Goal: Information Seeking & Learning: Find specific fact

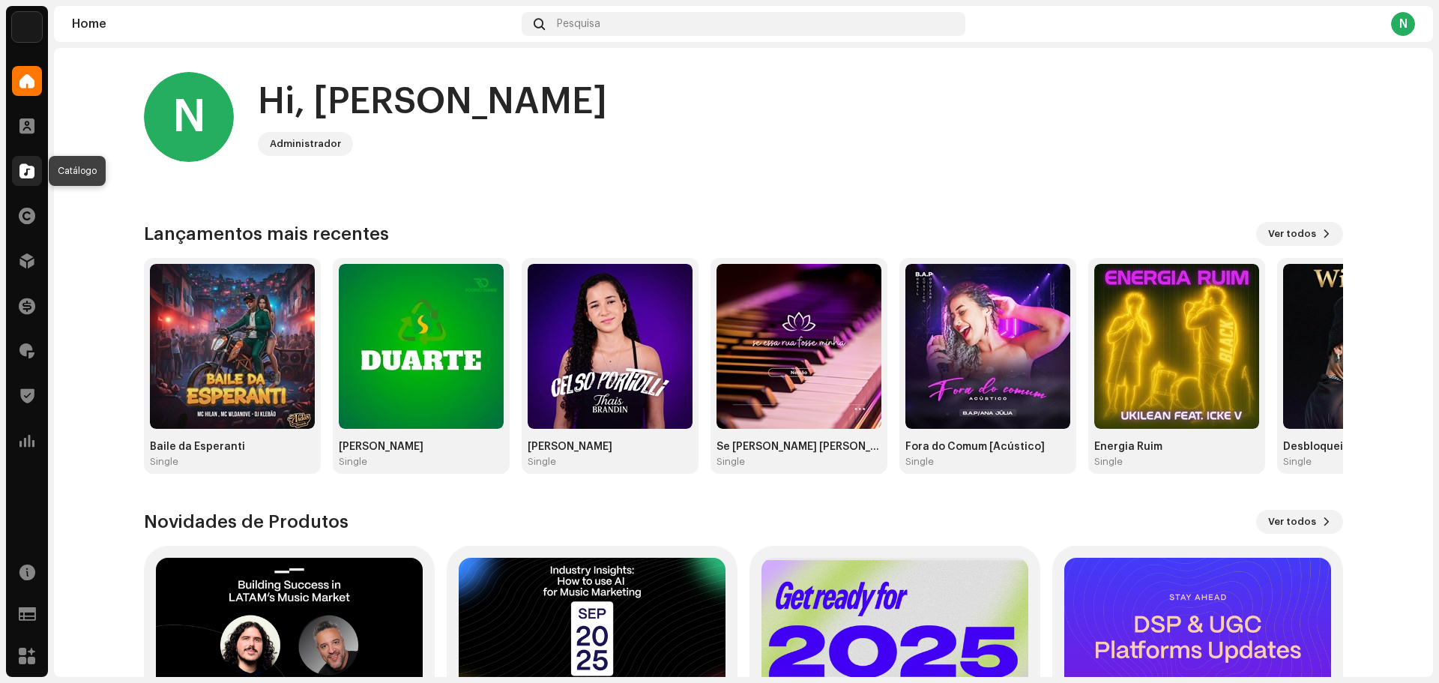
click at [25, 167] on span at bounding box center [26, 171] width 15 height 12
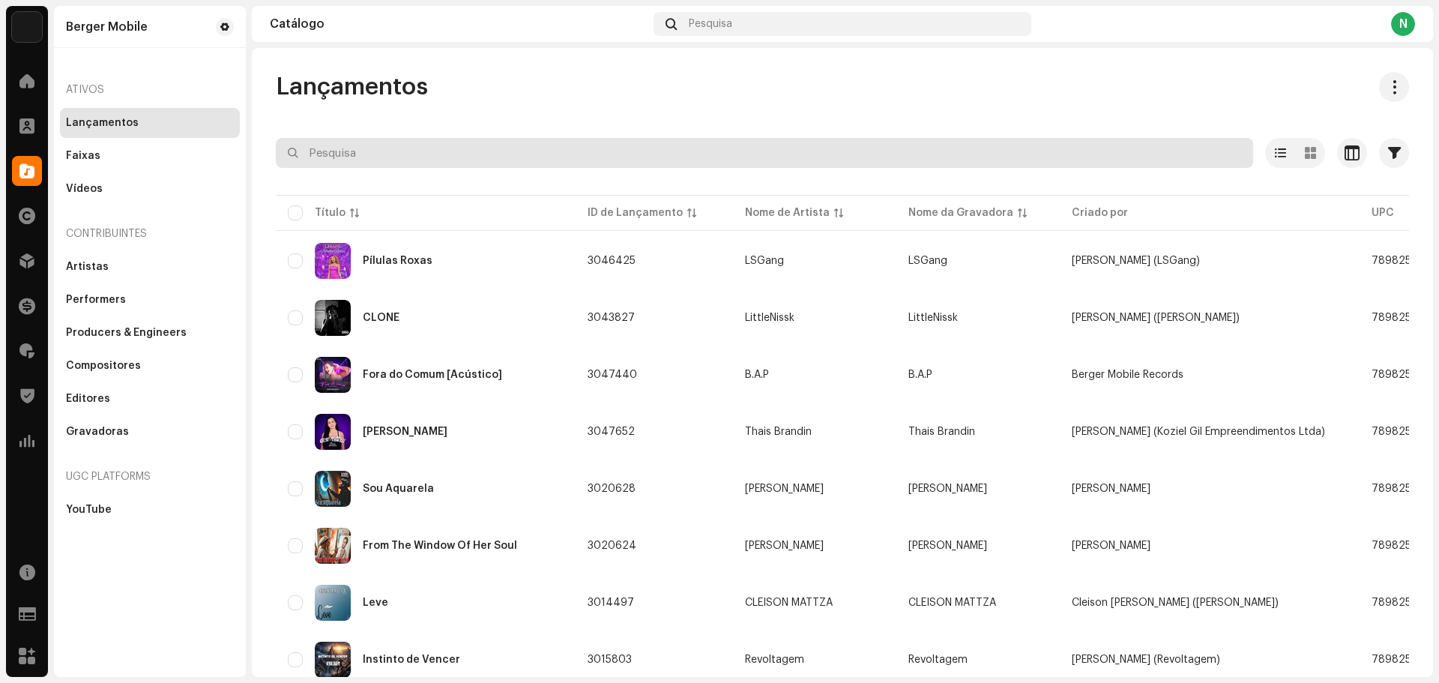
click at [422, 157] on input "text" at bounding box center [765, 153] width 978 height 30
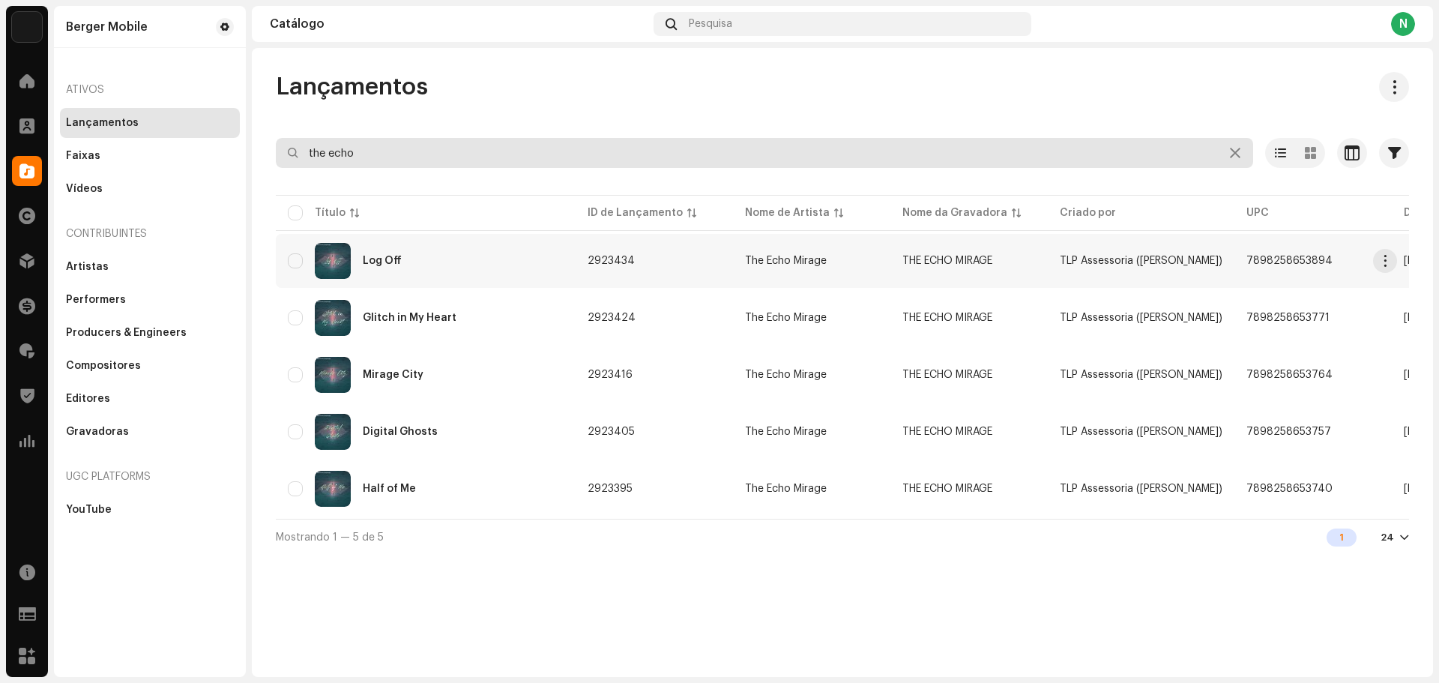
type input "the echo"
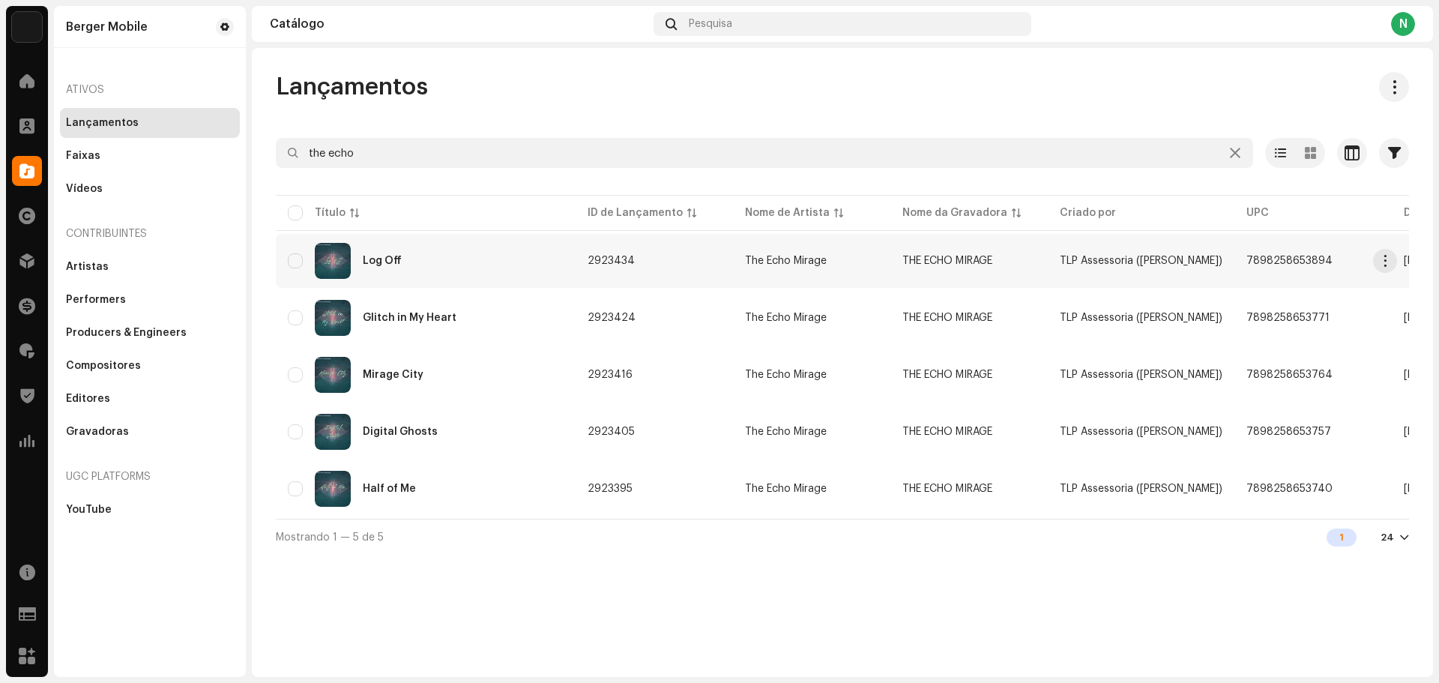
click at [375, 265] on div "Log Off" at bounding box center [382, 261] width 39 height 10
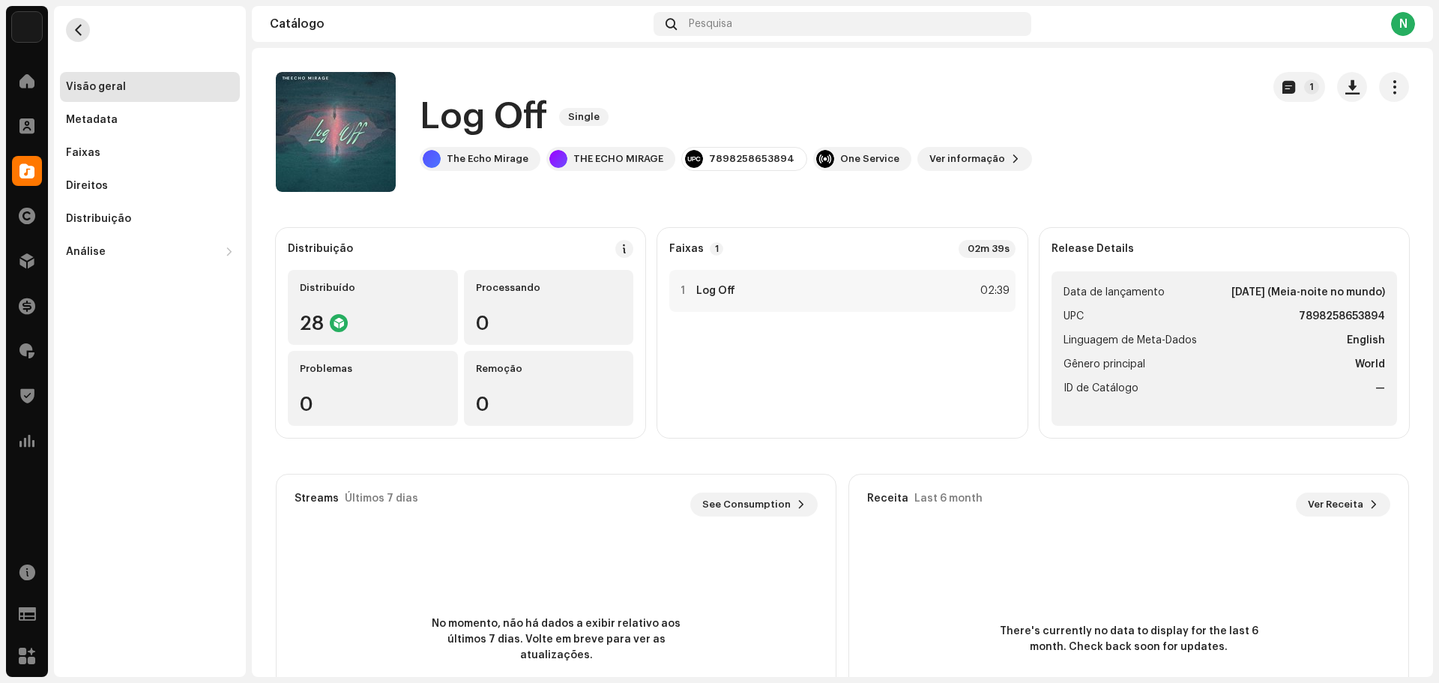
click at [79, 31] on span "button" at bounding box center [78, 30] width 11 height 12
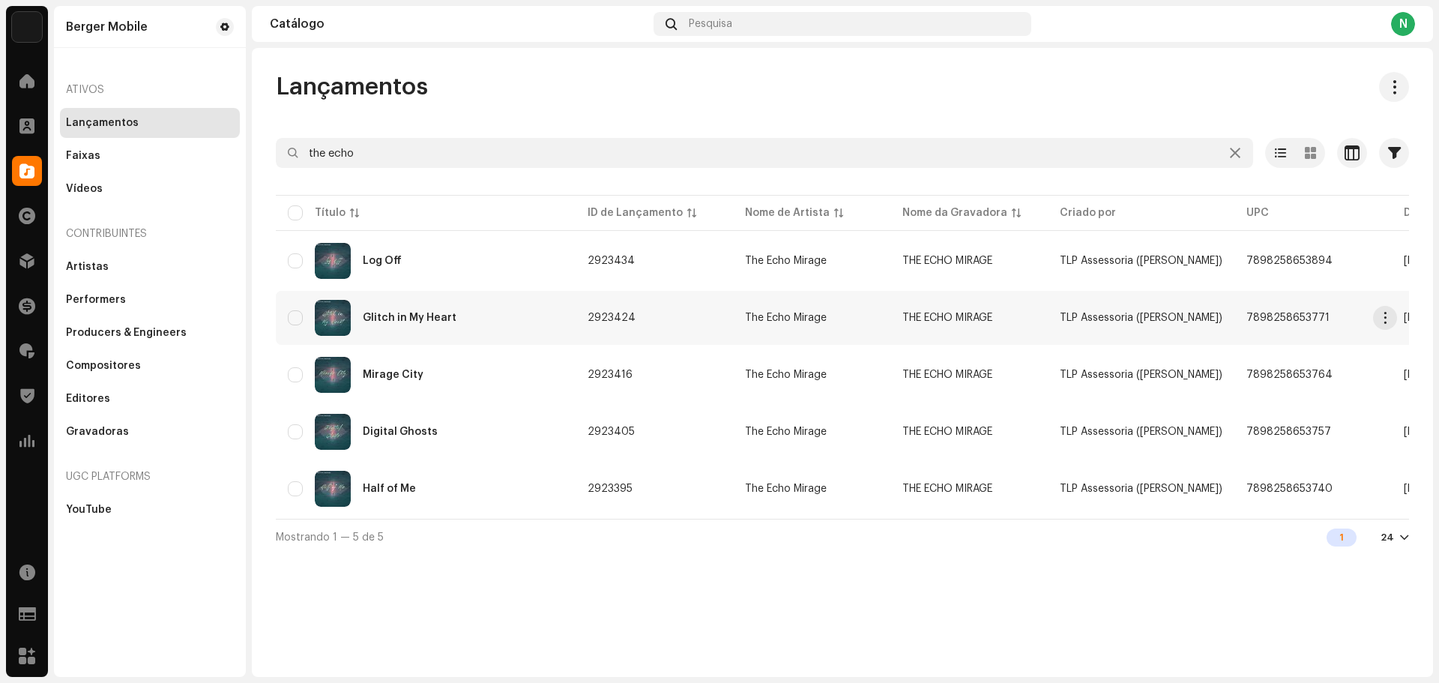
click at [390, 317] on div "Glitch in My Heart" at bounding box center [410, 318] width 94 height 10
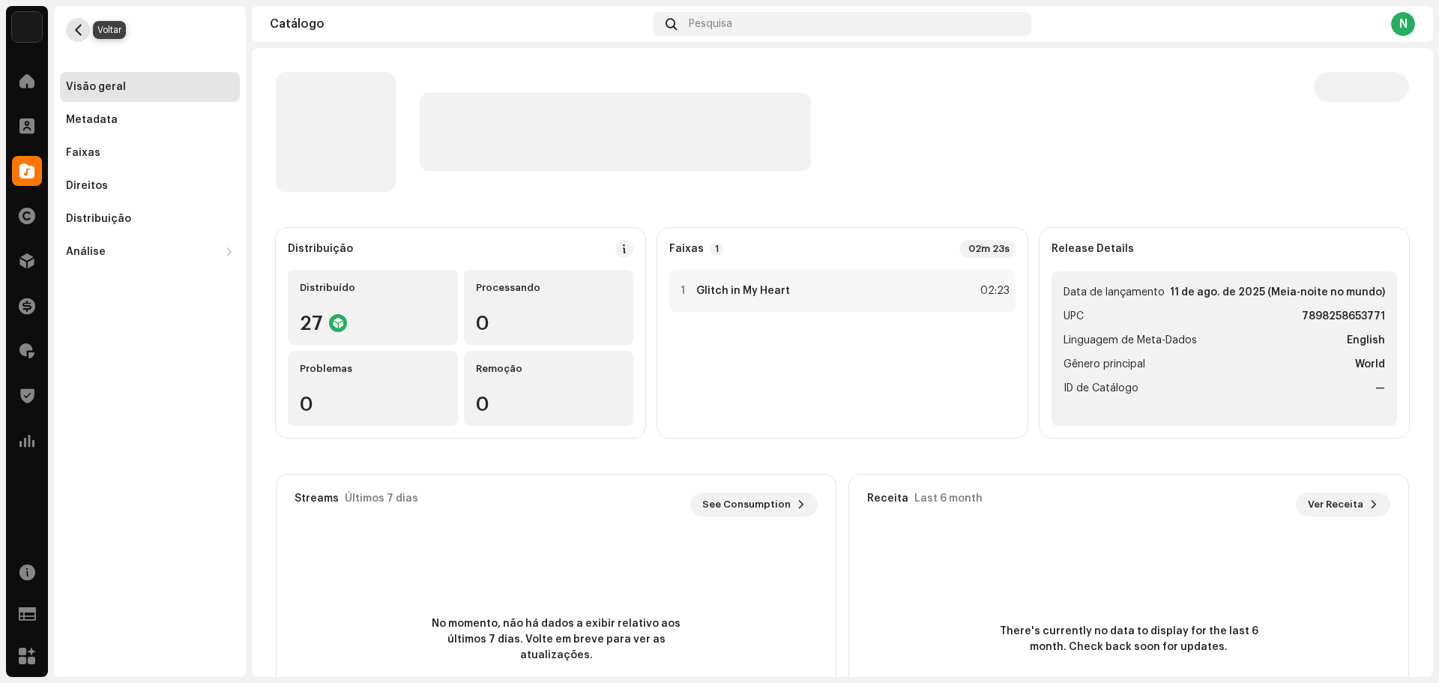
click at [78, 31] on span "button" at bounding box center [78, 30] width 11 height 12
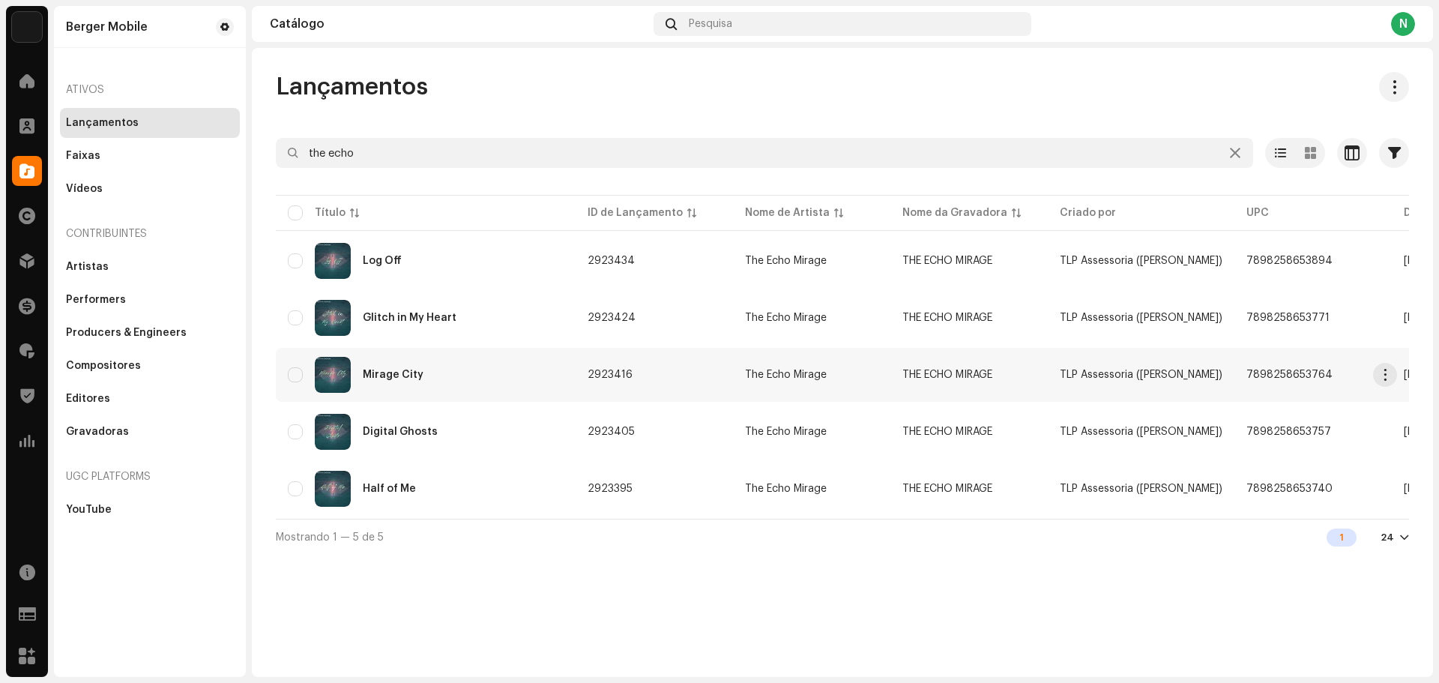
click at [384, 368] on div "Mirage City" at bounding box center [426, 375] width 276 height 36
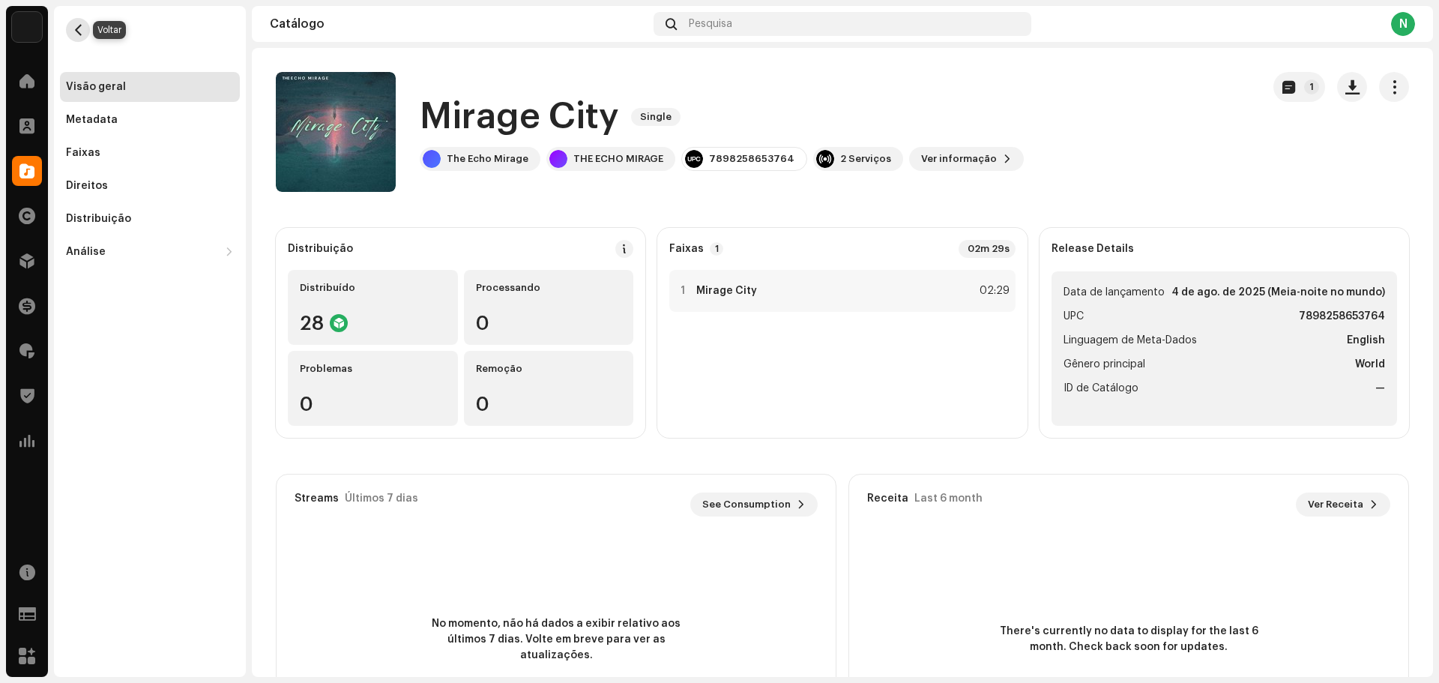
click at [79, 29] on span "button" at bounding box center [78, 30] width 11 height 12
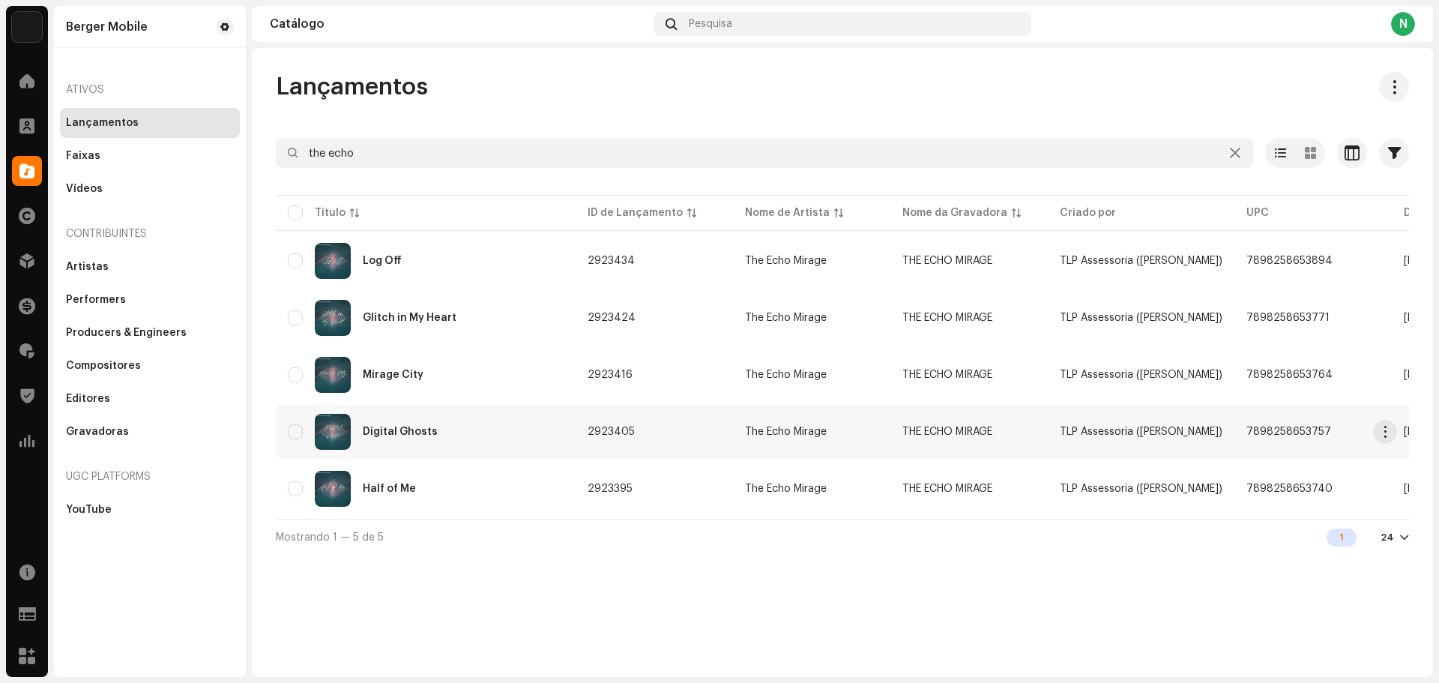
click at [414, 427] on div "Digital Ghosts" at bounding box center [400, 432] width 75 height 10
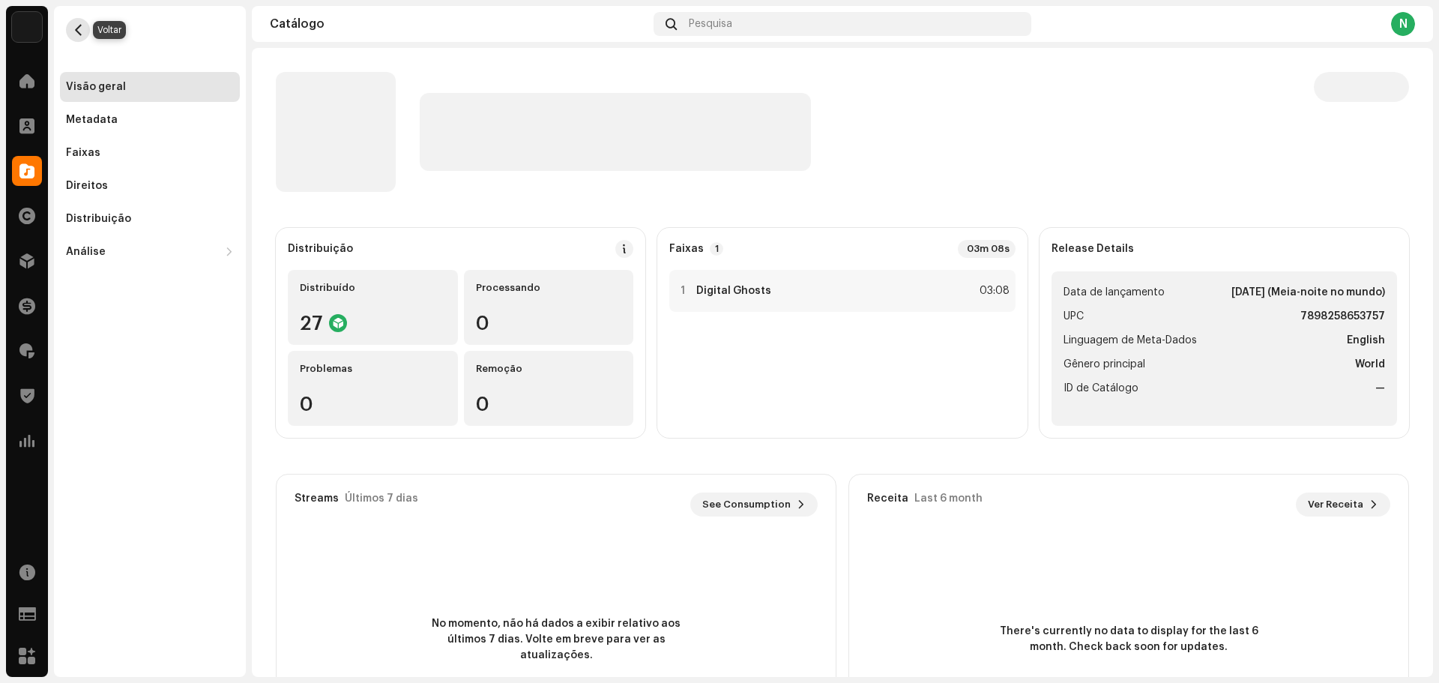
click at [79, 30] on span "button" at bounding box center [78, 30] width 11 height 12
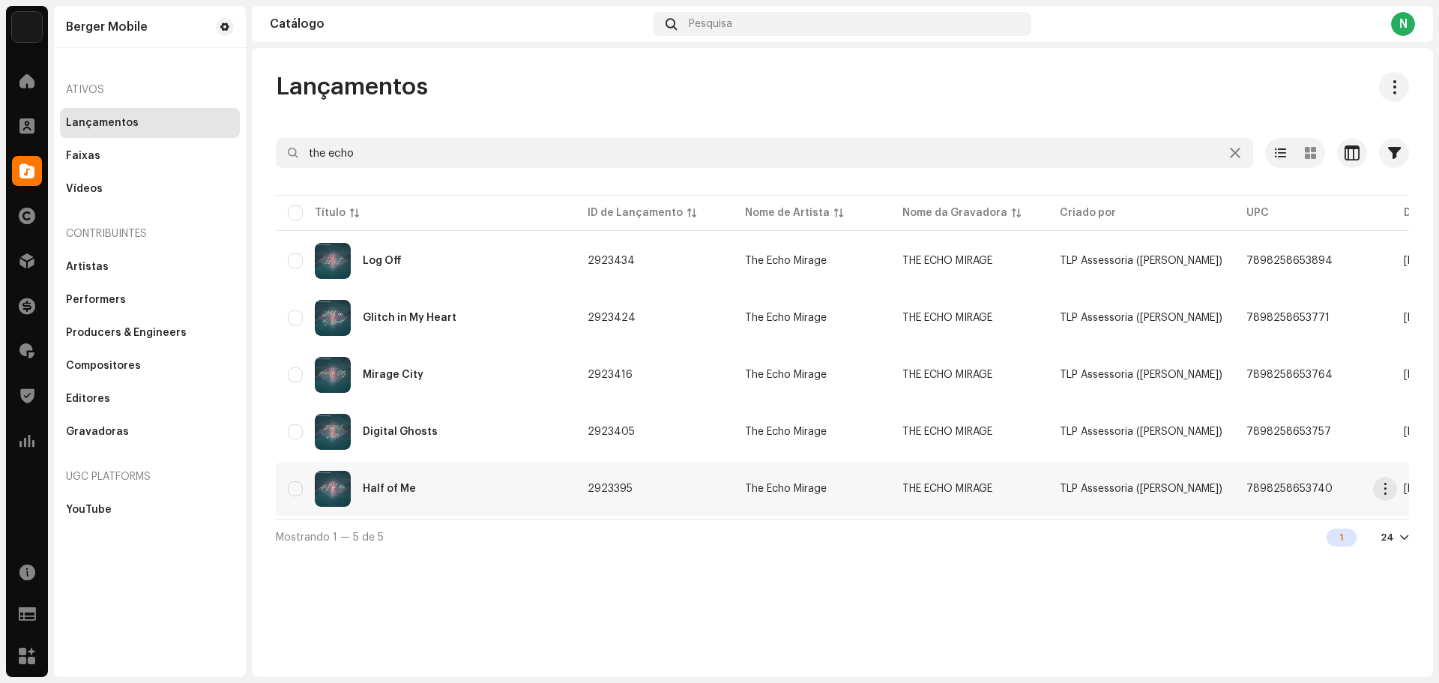
click at [394, 489] on div "Half of Me" at bounding box center [389, 489] width 53 height 10
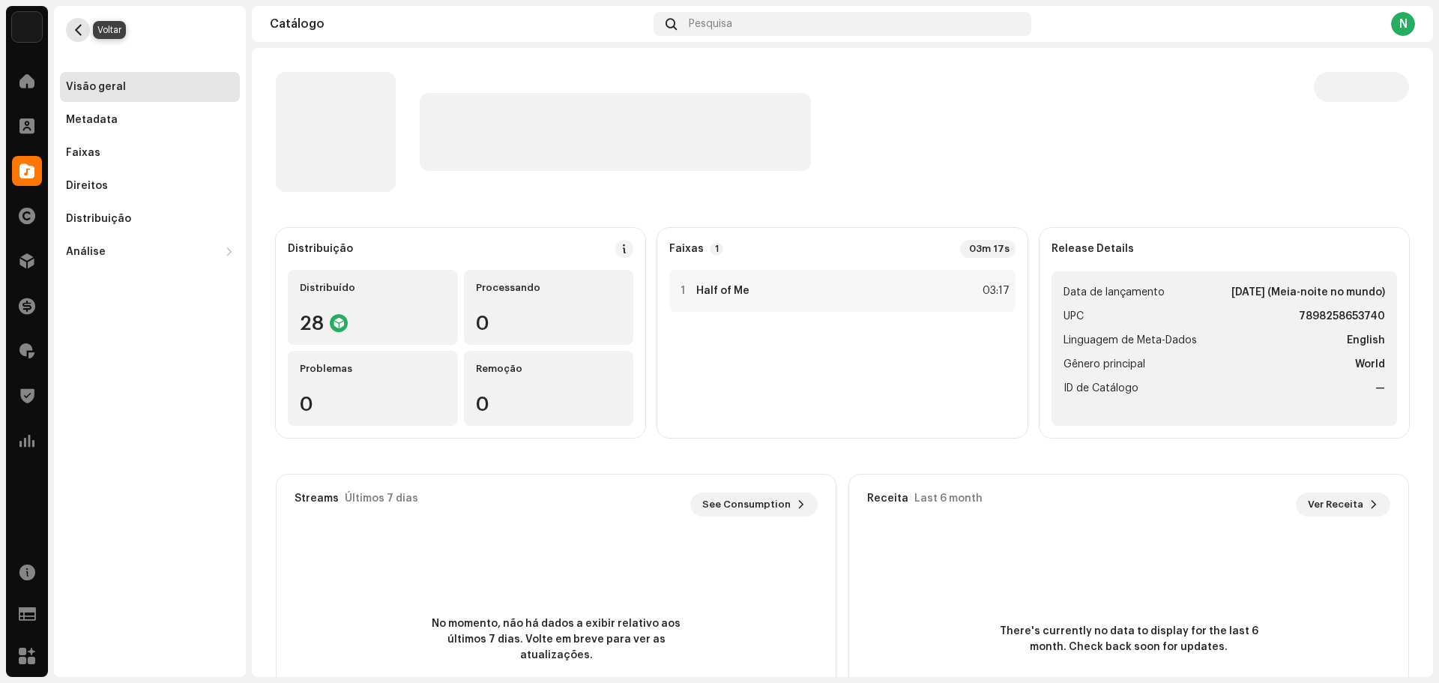
click at [77, 27] on span "button" at bounding box center [78, 30] width 11 height 12
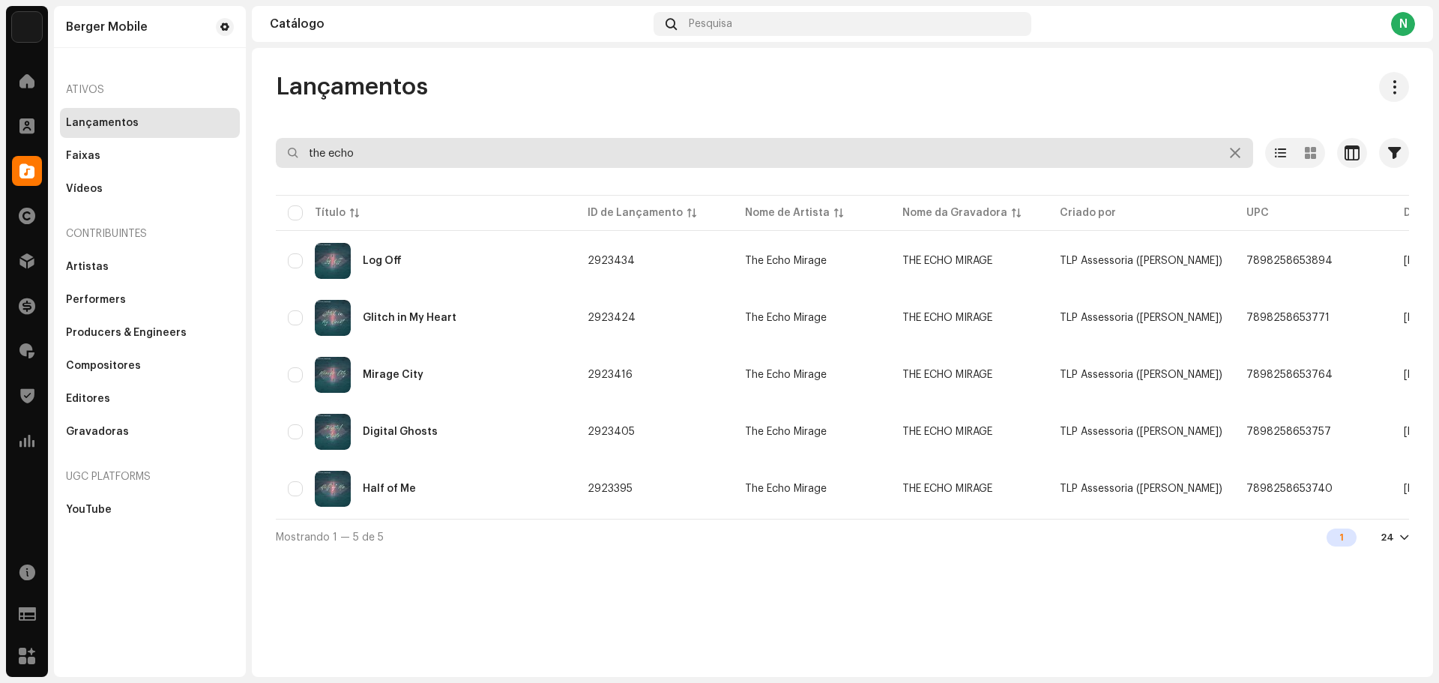
drag, startPoint x: 376, startPoint y: 160, endPoint x: 280, endPoint y: 159, distance: 96.0
click at [280, 159] on input "the echo" at bounding box center [765, 153] width 978 height 30
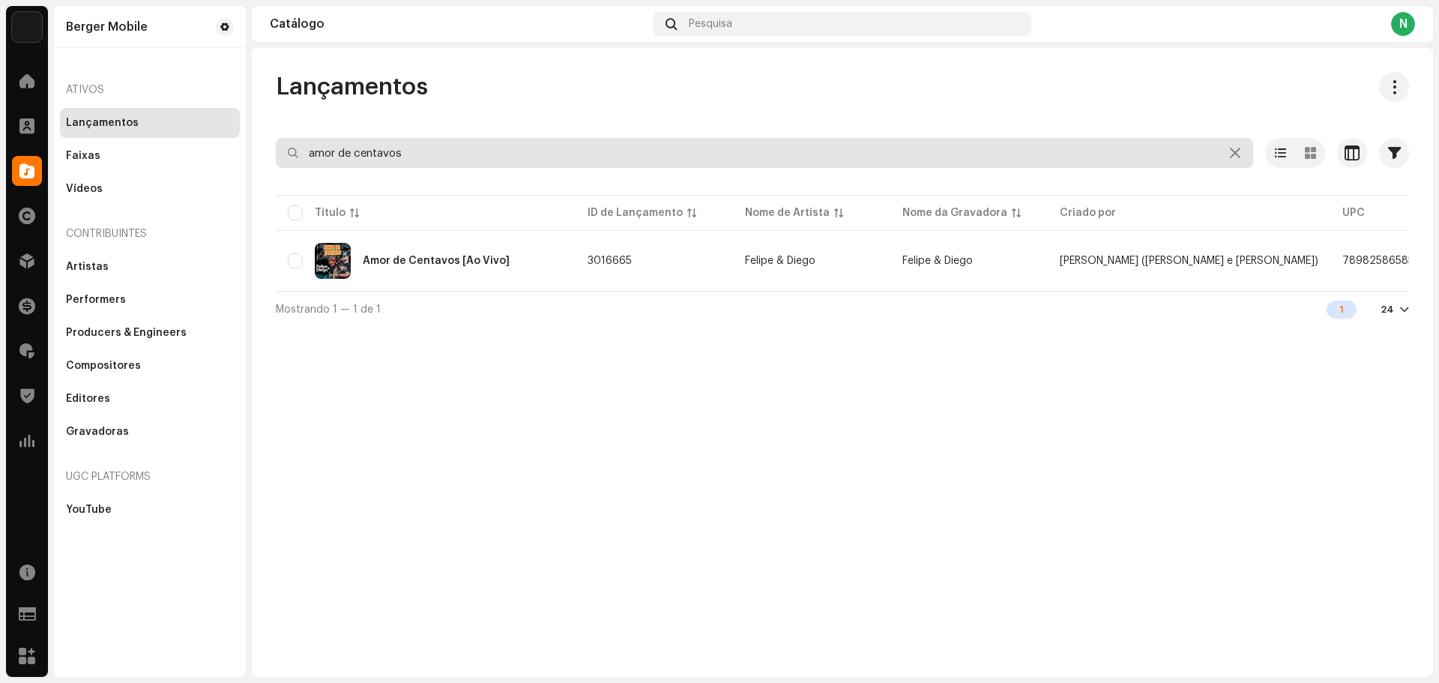
drag, startPoint x: 418, startPoint y: 157, endPoint x: 263, endPoint y: 148, distance: 154.7
click at [261, 151] on div "Lançamentos amor de centavos Selecionado 0 Opções Filtros Status de distribuiçã…" at bounding box center [842, 199] width 1181 height 255
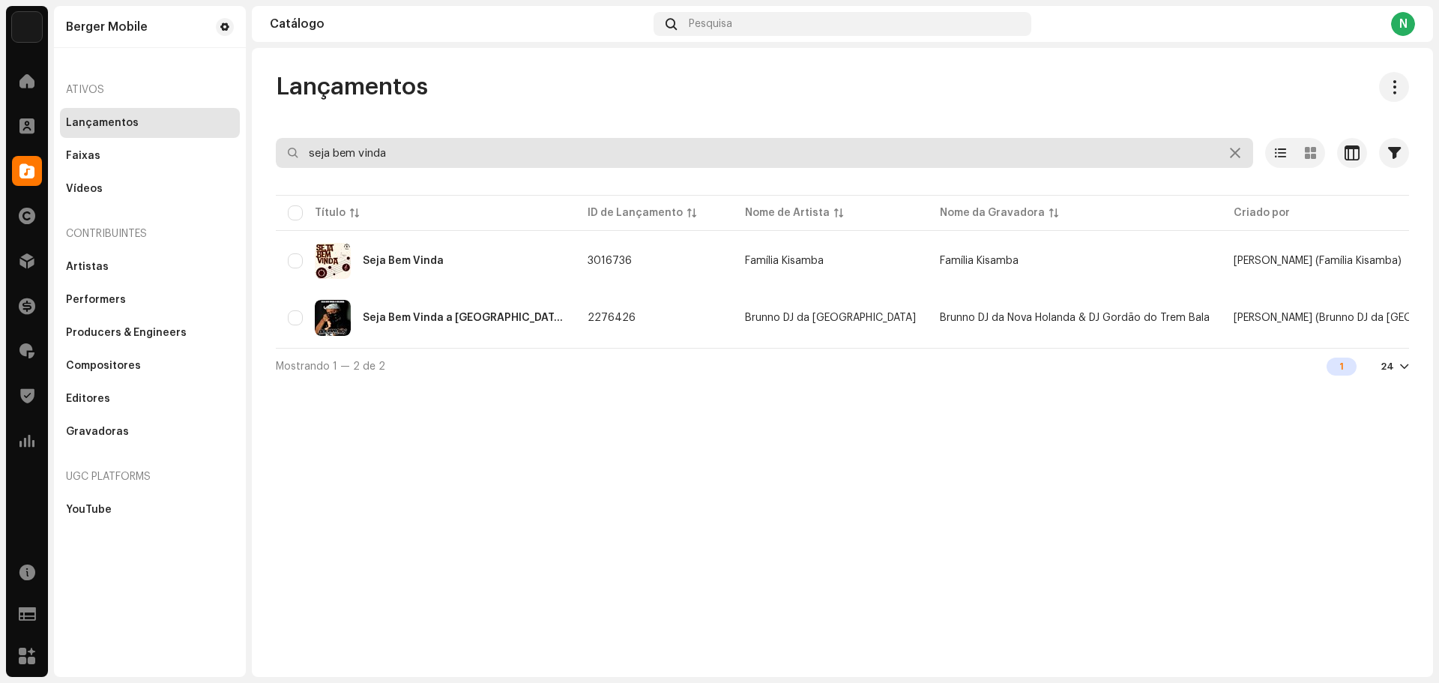
drag, startPoint x: 404, startPoint y: 154, endPoint x: 258, endPoint y: 151, distance: 146.2
click at [258, 151] on div "Lançamentos seja bem vinda Selecionado 0 Opções Filtros Status de distribuição …" at bounding box center [842, 228] width 1181 height 312
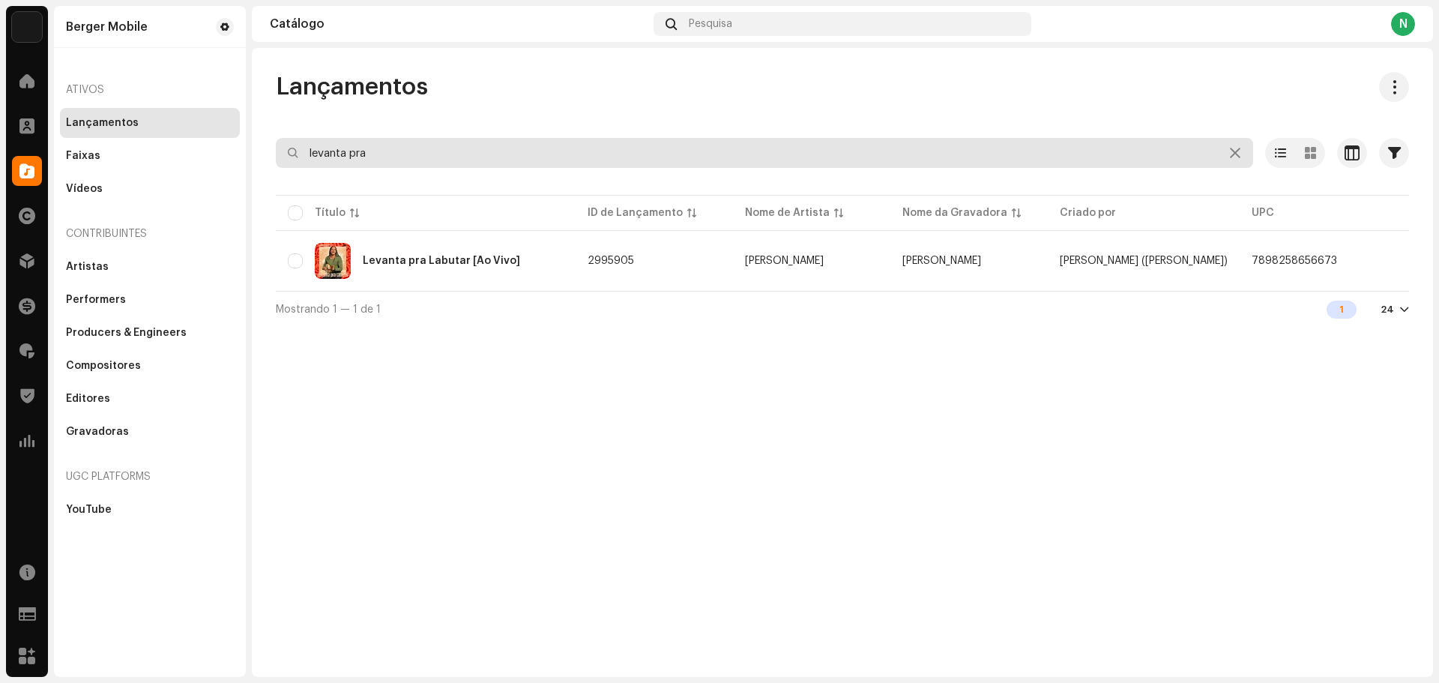
drag, startPoint x: 390, startPoint y: 151, endPoint x: 259, endPoint y: 154, distance: 130.5
click at [259, 154] on div "Lançamentos levanta pra Selecionado 0 Opções Filtros Status de distribuição Nun…" at bounding box center [842, 199] width 1181 height 255
type input "das minhas mãos"
